Goal: Task Accomplishment & Management: Understand process/instructions

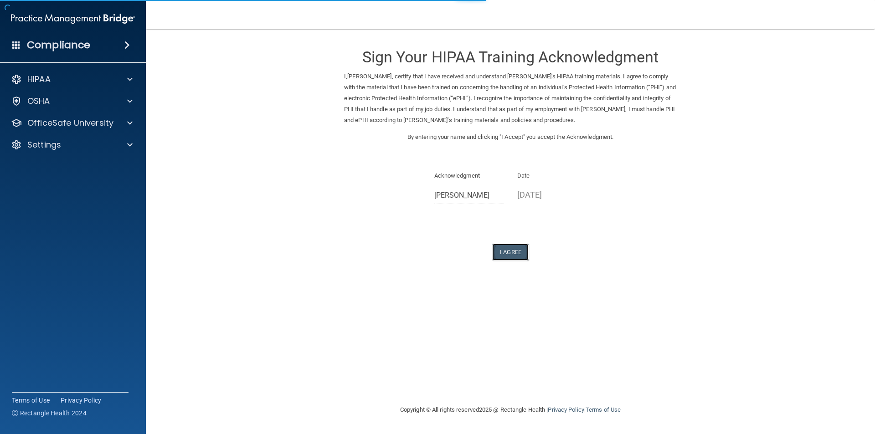
click at [506, 253] on button "I Agree" at bounding box center [510, 252] width 36 height 17
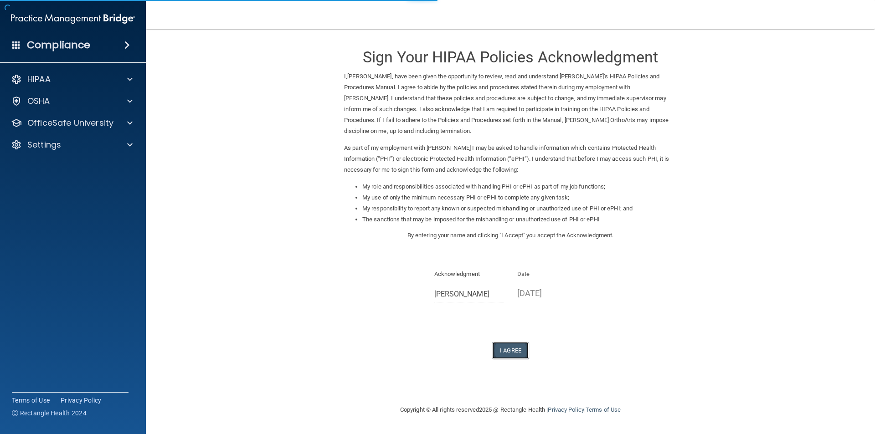
click at [517, 351] on button "I Agree" at bounding box center [510, 350] width 36 height 17
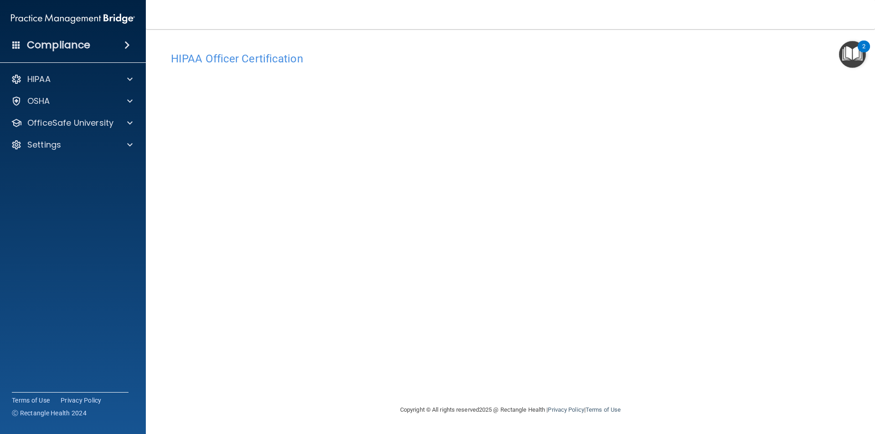
click at [399, 53] on h4 "HIPAA Officer Certification" at bounding box center [510, 59] width 679 height 12
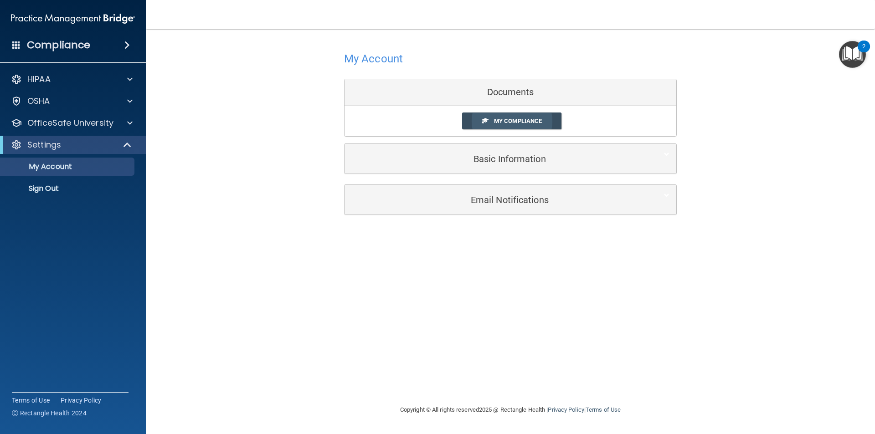
click at [506, 119] on span "My Compliance" at bounding box center [518, 121] width 48 height 7
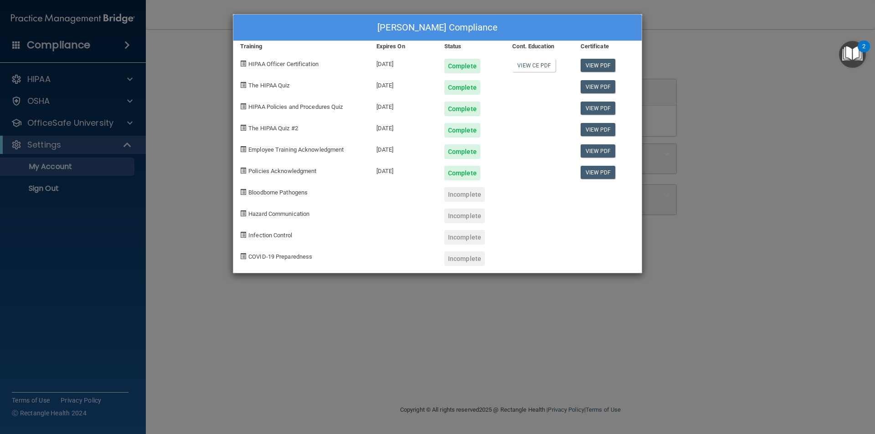
click at [455, 321] on div "Meghan Chavez's Compliance Training Expires On Status Cont. Education Certifica…" at bounding box center [437, 217] width 875 height 434
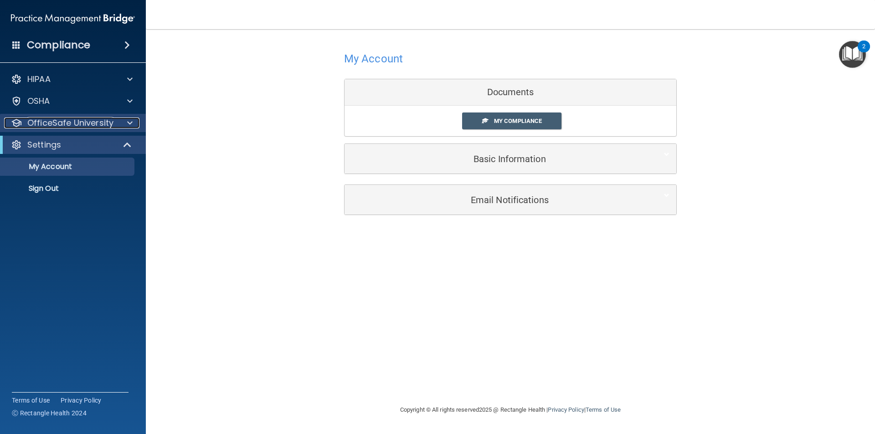
click at [85, 120] on p "OfficeSafe University" at bounding box center [70, 123] width 86 height 11
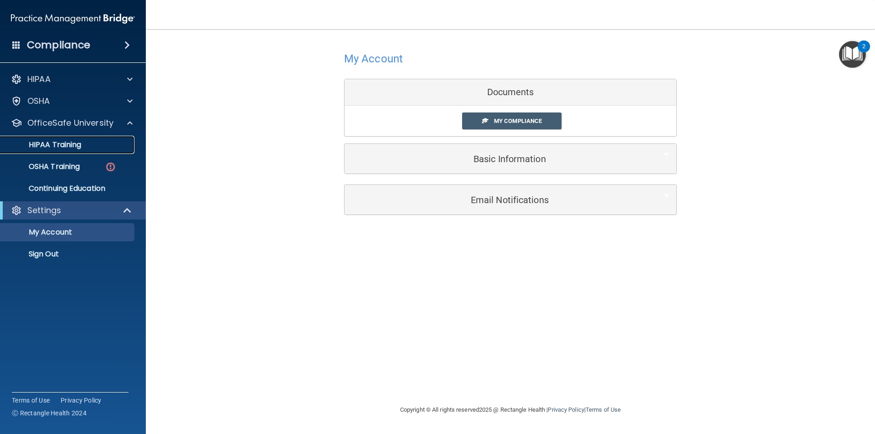
click at [74, 146] on p "HIPAA Training" at bounding box center [43, 144] width 75 height 9
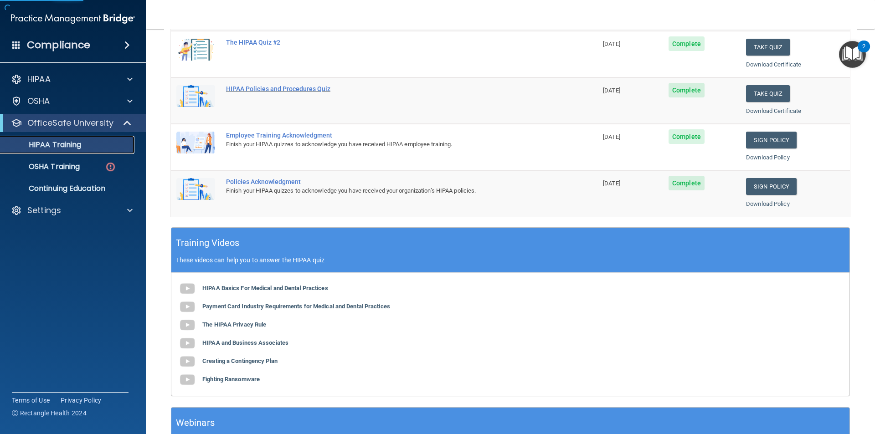
scroll to position [176, 0]
click at [47, 169] on p "OSHA Training" at bounding box center [43, 166] width 74 height 9
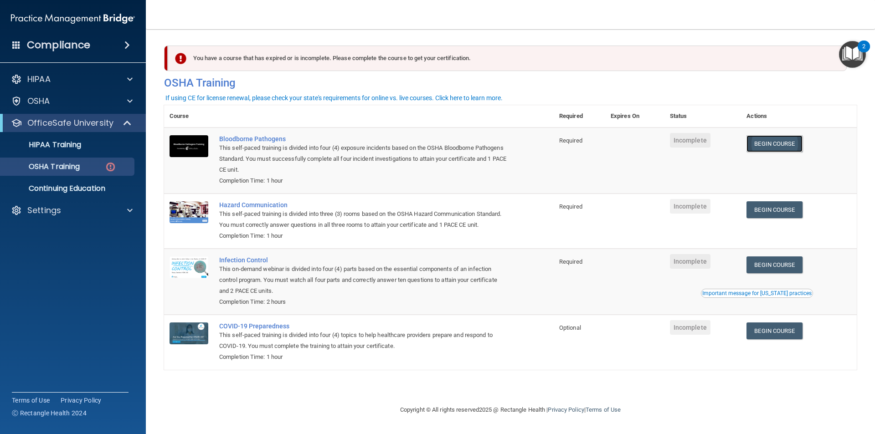
click at [773, 148] on link "Begin Course" at bounding box center [774, 143] width 56 height 17
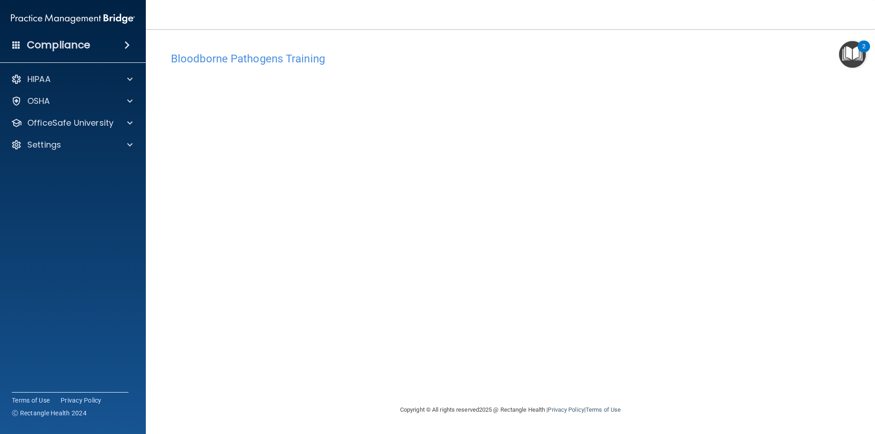
click at [736, 359] on div "Bloodborne Pathogens Training This course doesn’t expire until . Are you sure y…" at bounding box center [510, 225] width 692 height 357
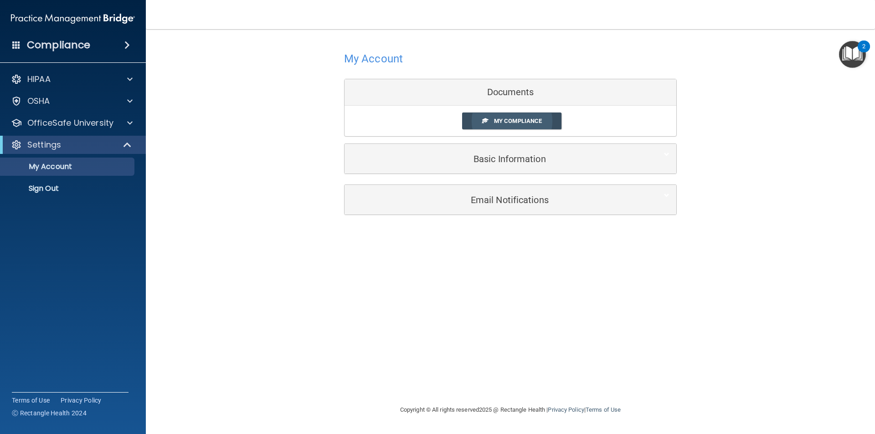
click at [511, 121] on span "My Compliance" at bounding box center [518, 121] width 48 height 7
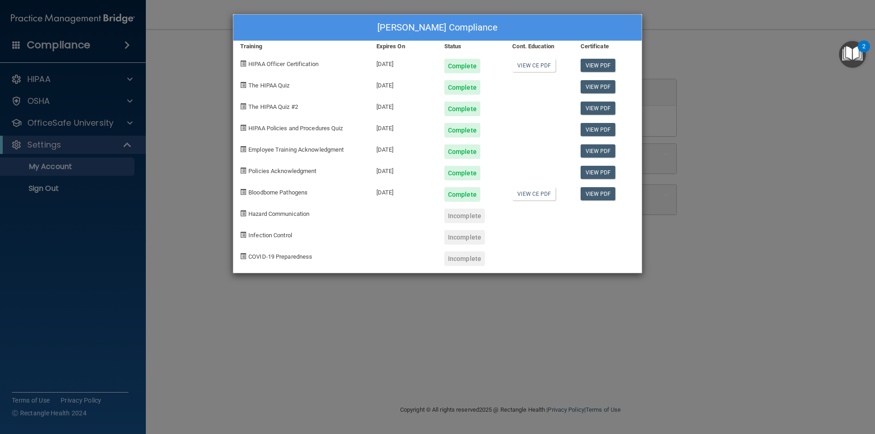
click at [199, 188] on div "[PERSON_NAME] Compliance Training Expires On Status Cont. Education Certificate…" at bounding box center [437, 217] width 875 height 434
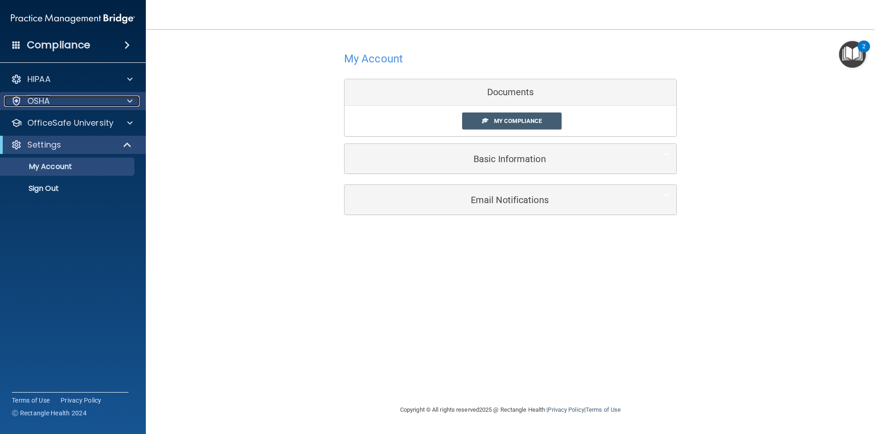
click at [57, 104] on div "OSHA" at bounding box center [60, 101] width 113 height 11
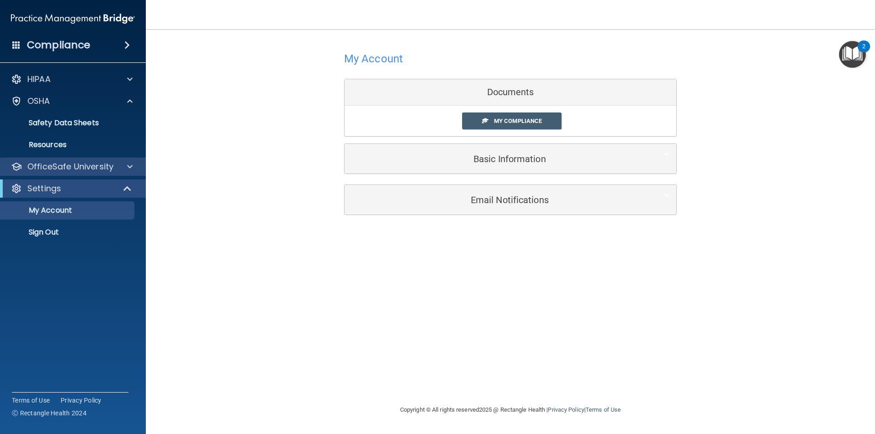
drag, startPoint x: 82, startPoint y: 160, endPoint x: 86, endPoint y: 164, distance: 5.2
click at [82, 161] on div "OfficeSafe University" at bounding box center [73, 167] width 146 height 18
